Goal: Find specific page/section

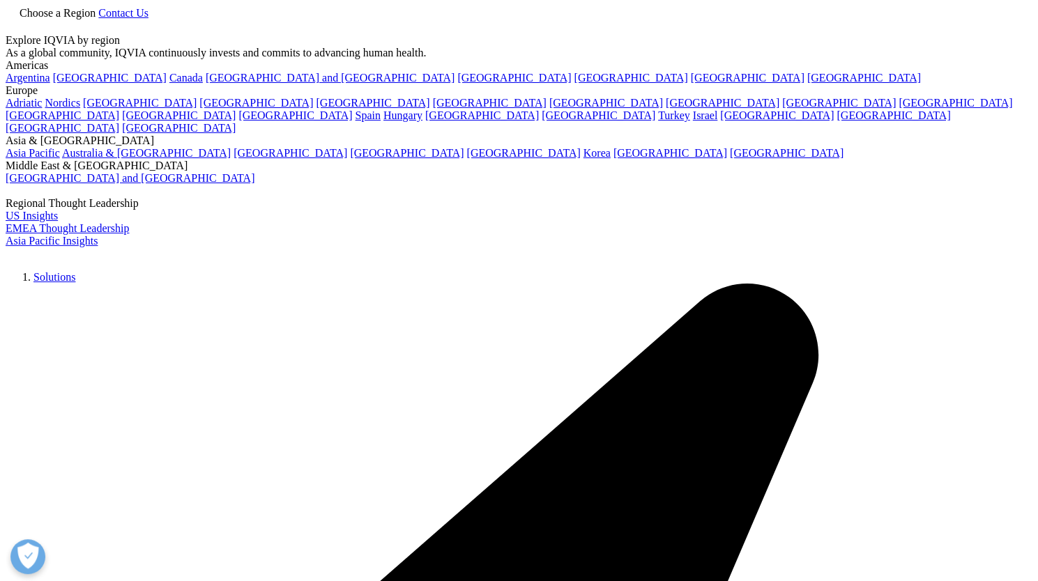
scroll to position [107, 0]
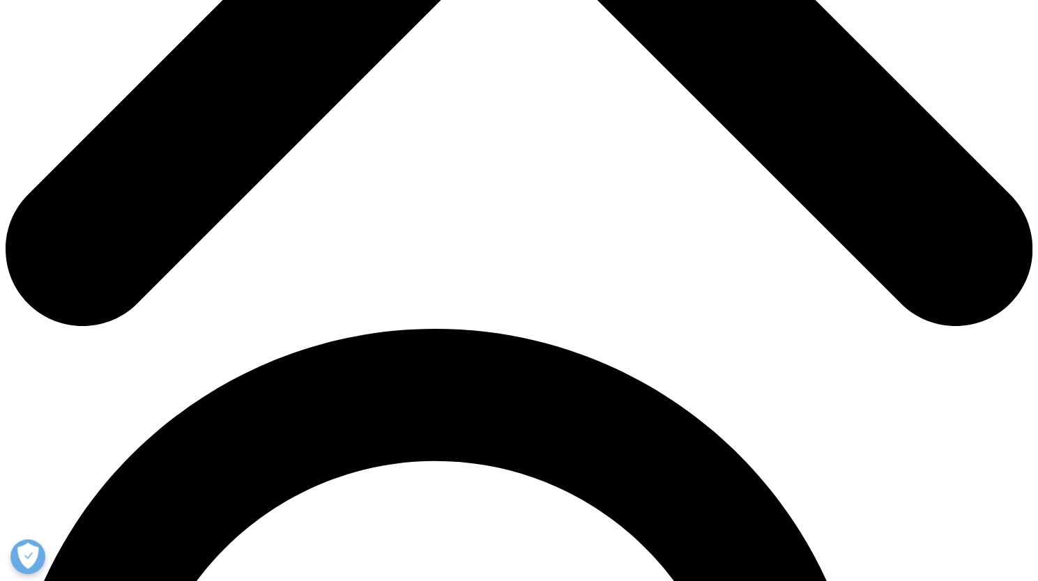
scroll to position [743, 0]
